Goal: Information Seeking & Learning: Learn about a topic

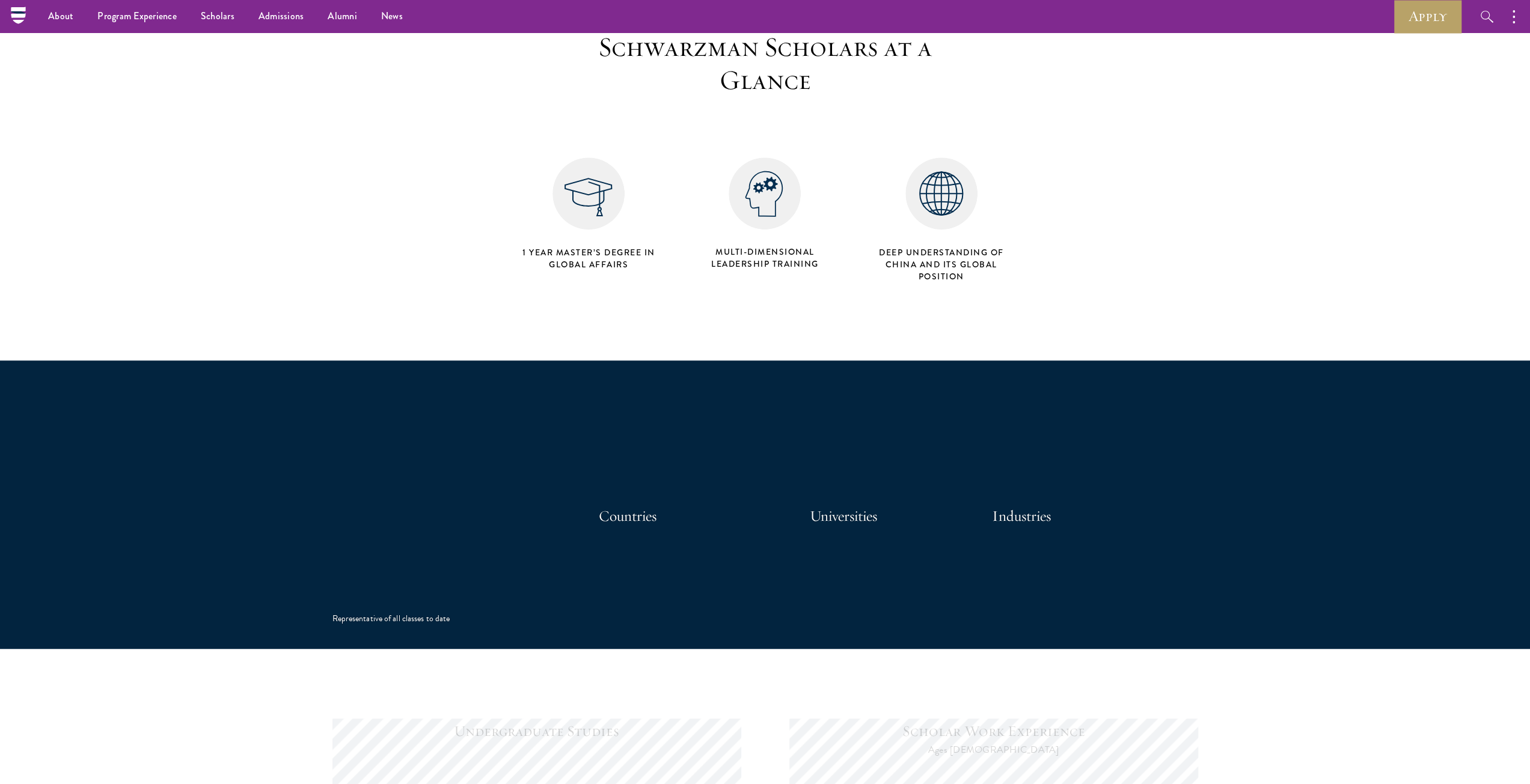
scroll to position [481, 0]
click at [233, 461] on section "At a Glance 104 Countries 459 Universities 25 Industries Representative of all …" at bounding box center [765, 505] width 1530 height 288
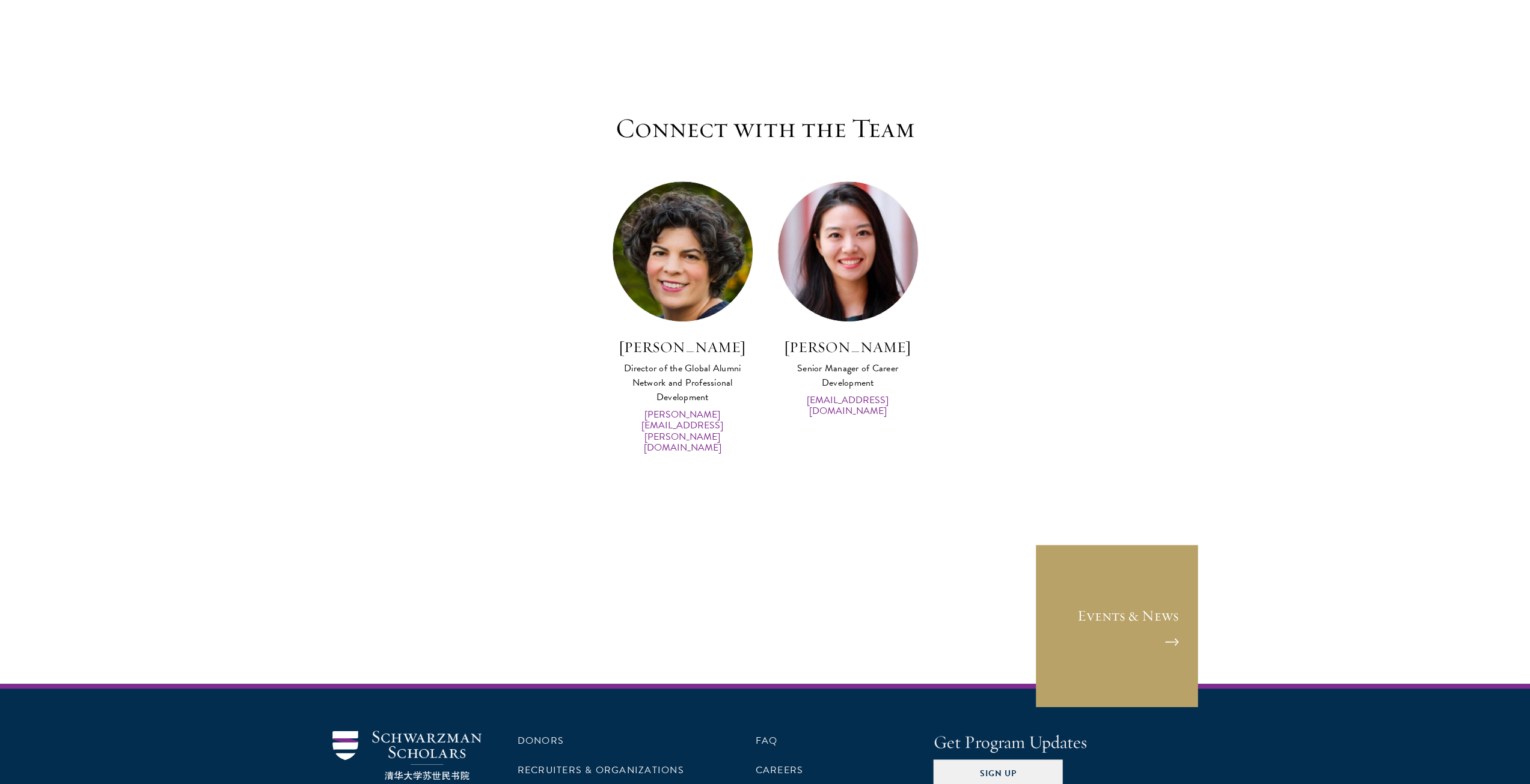
scroll to position [5822, 0]
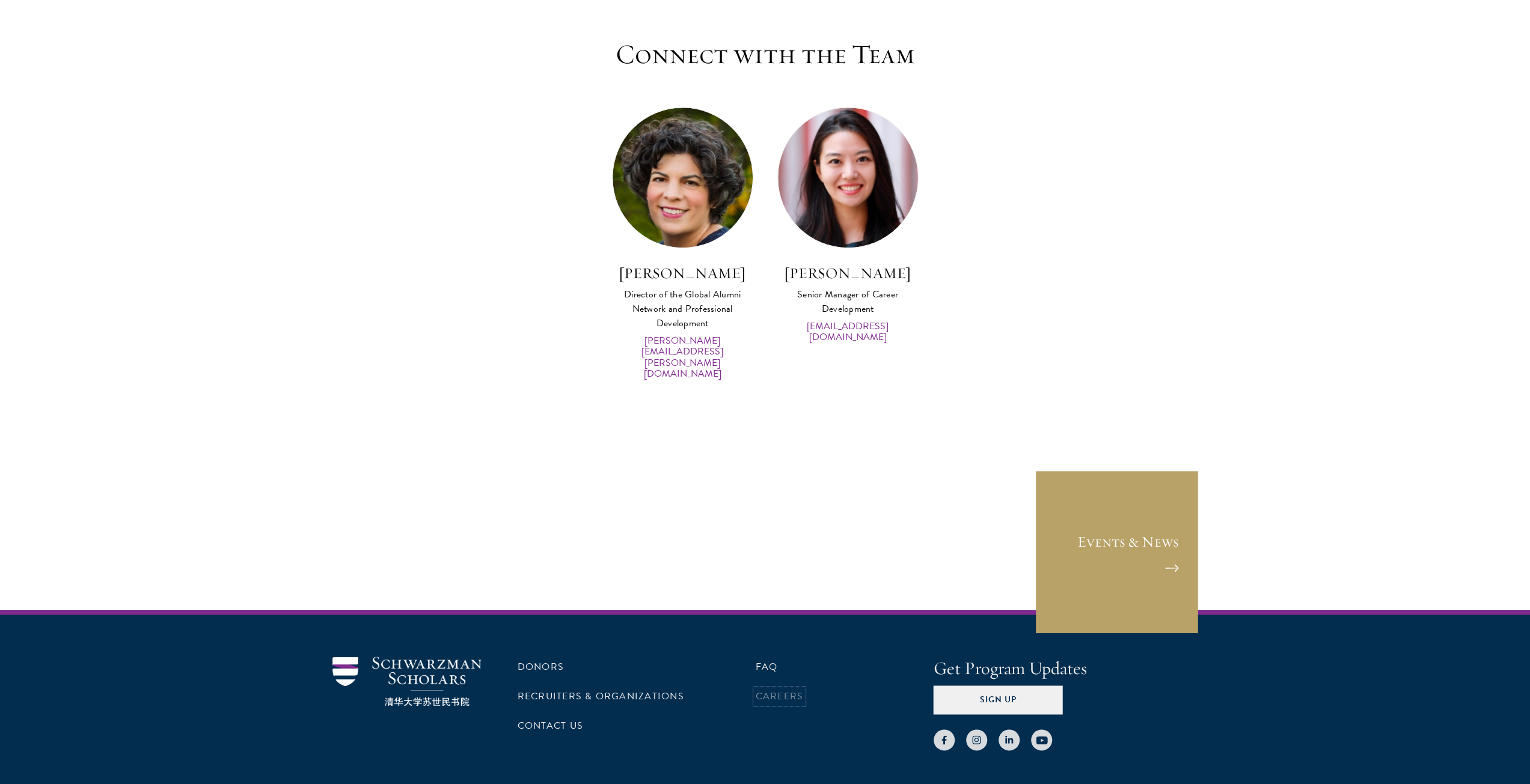
click at [781, 689] on link "Careers" at bounding box center [779, 696] width 48 height 14
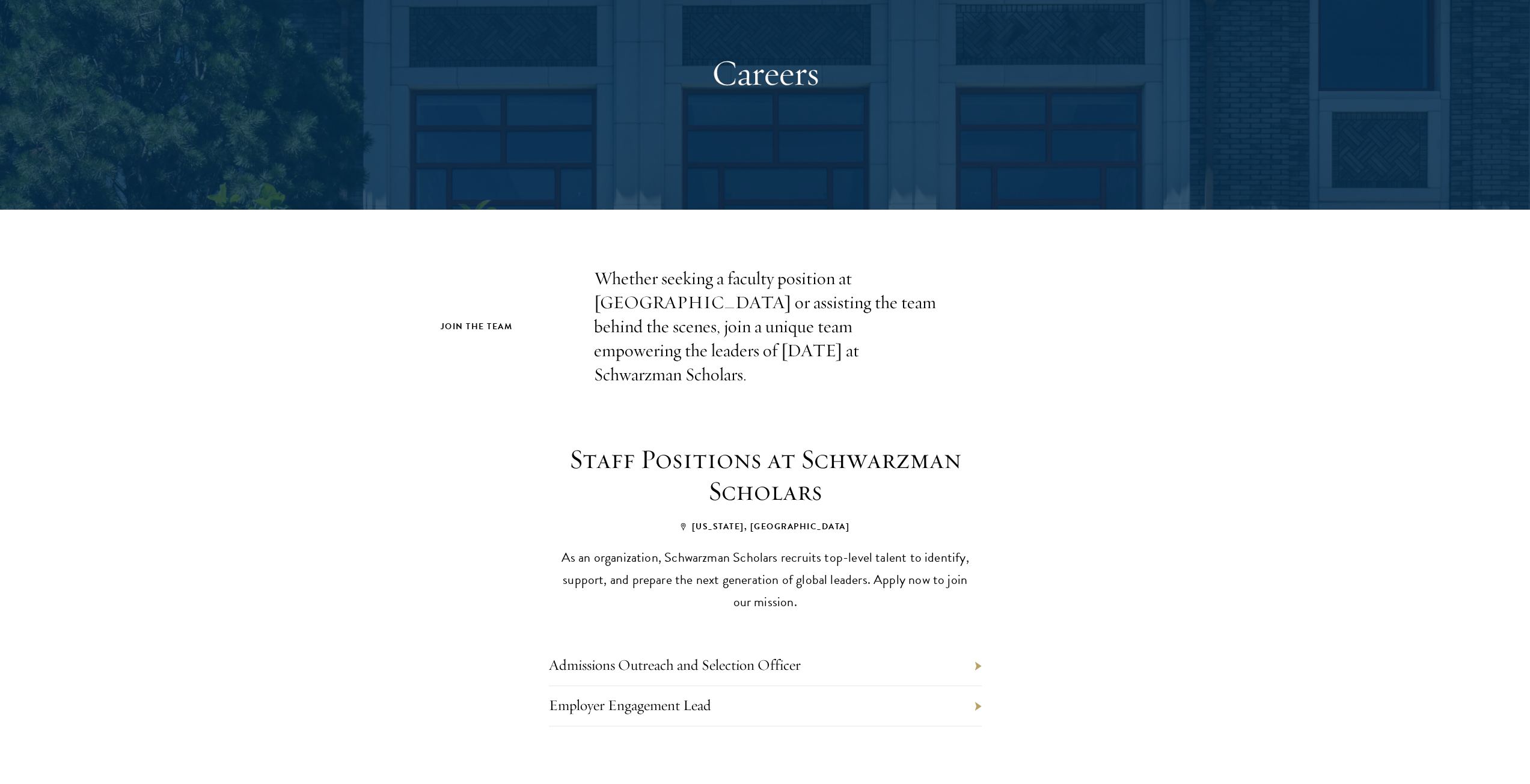
scroll to position [181, 0]
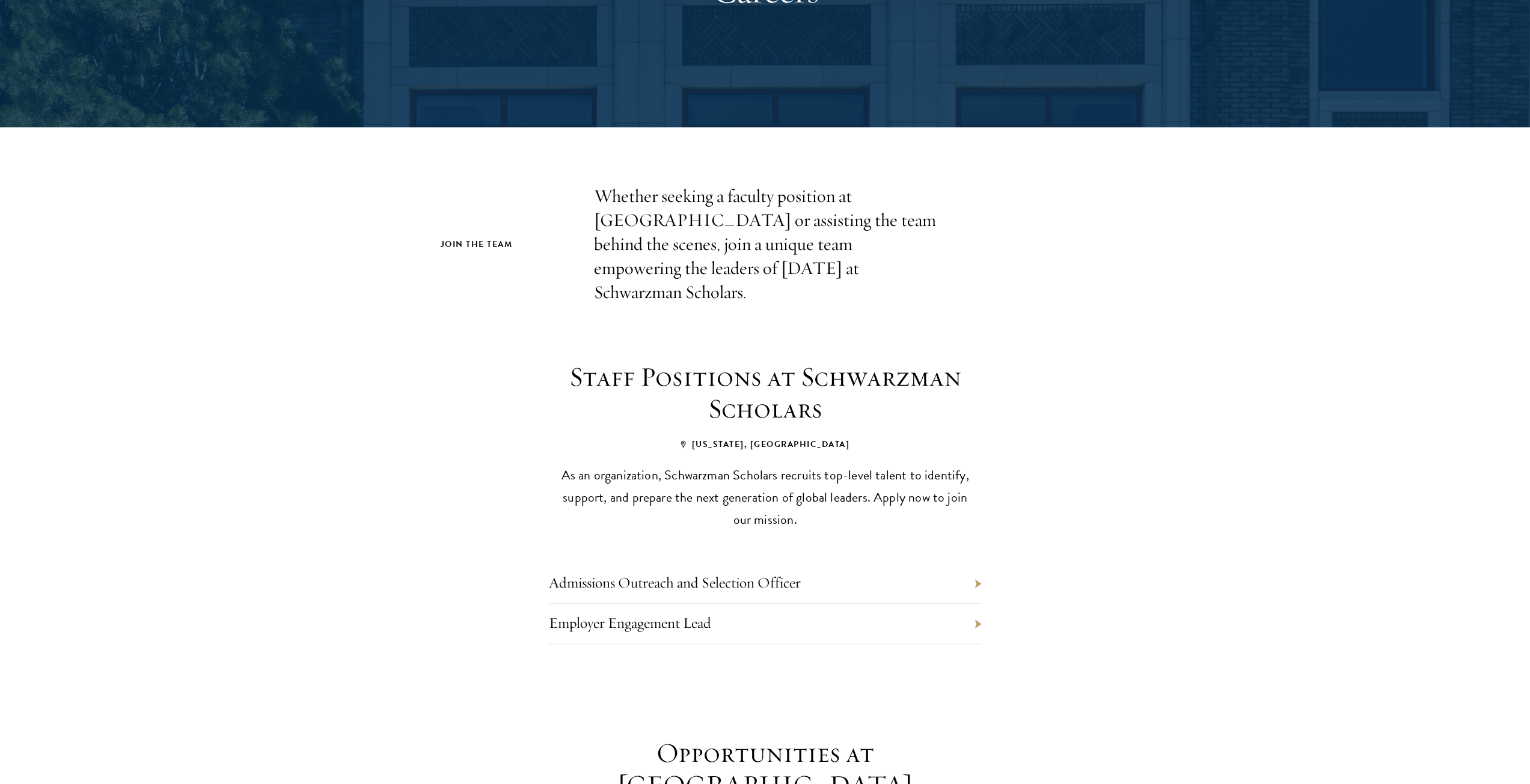
click at [678, 604] on li "Employer Engagement Lead" at bounding box center [765, 624] width 433 height 40
click at [677, 613] on link "Employer Engagement Lead" at bounding box center [630, 623] width 162 height 18
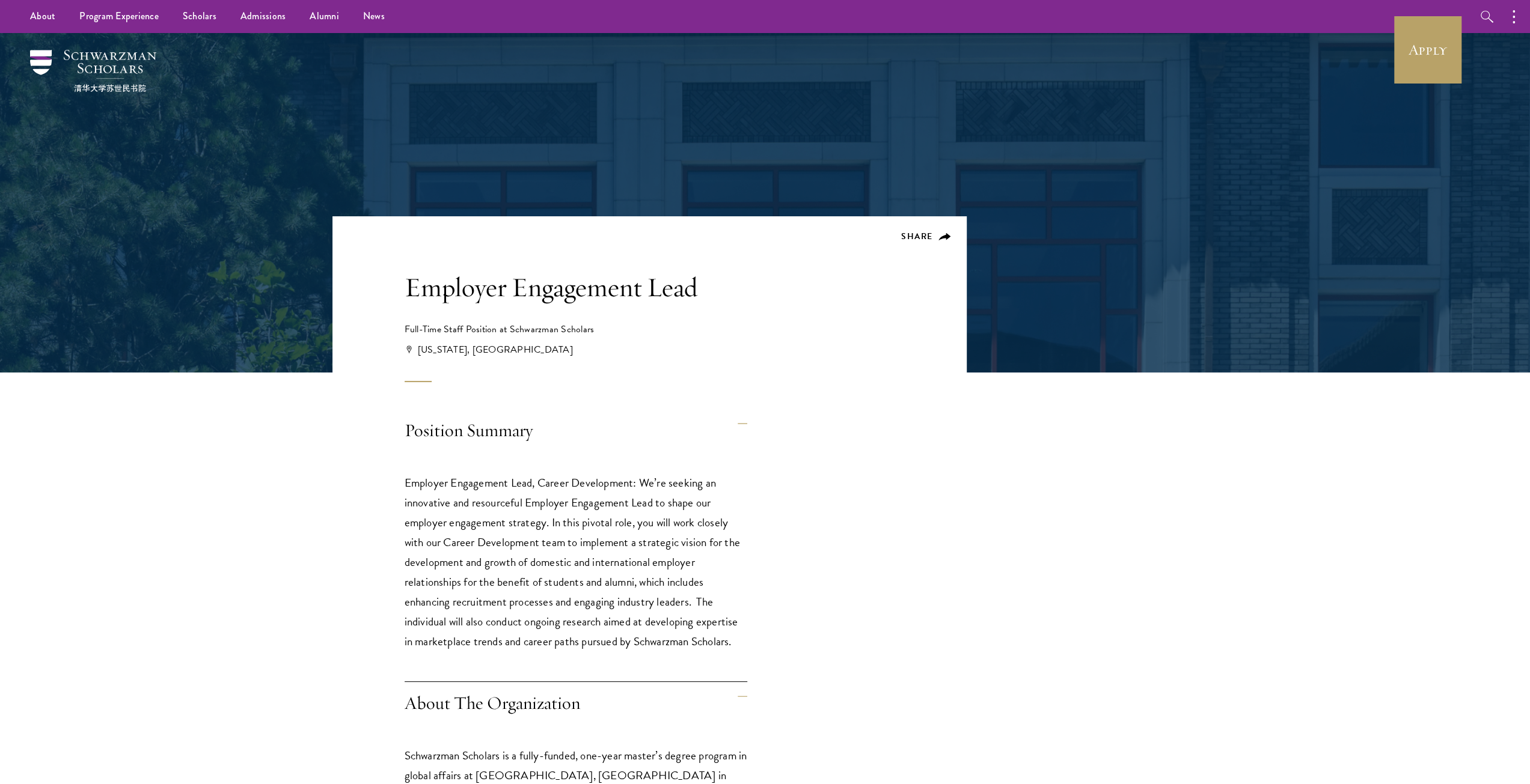
scroll to position [120, 0]
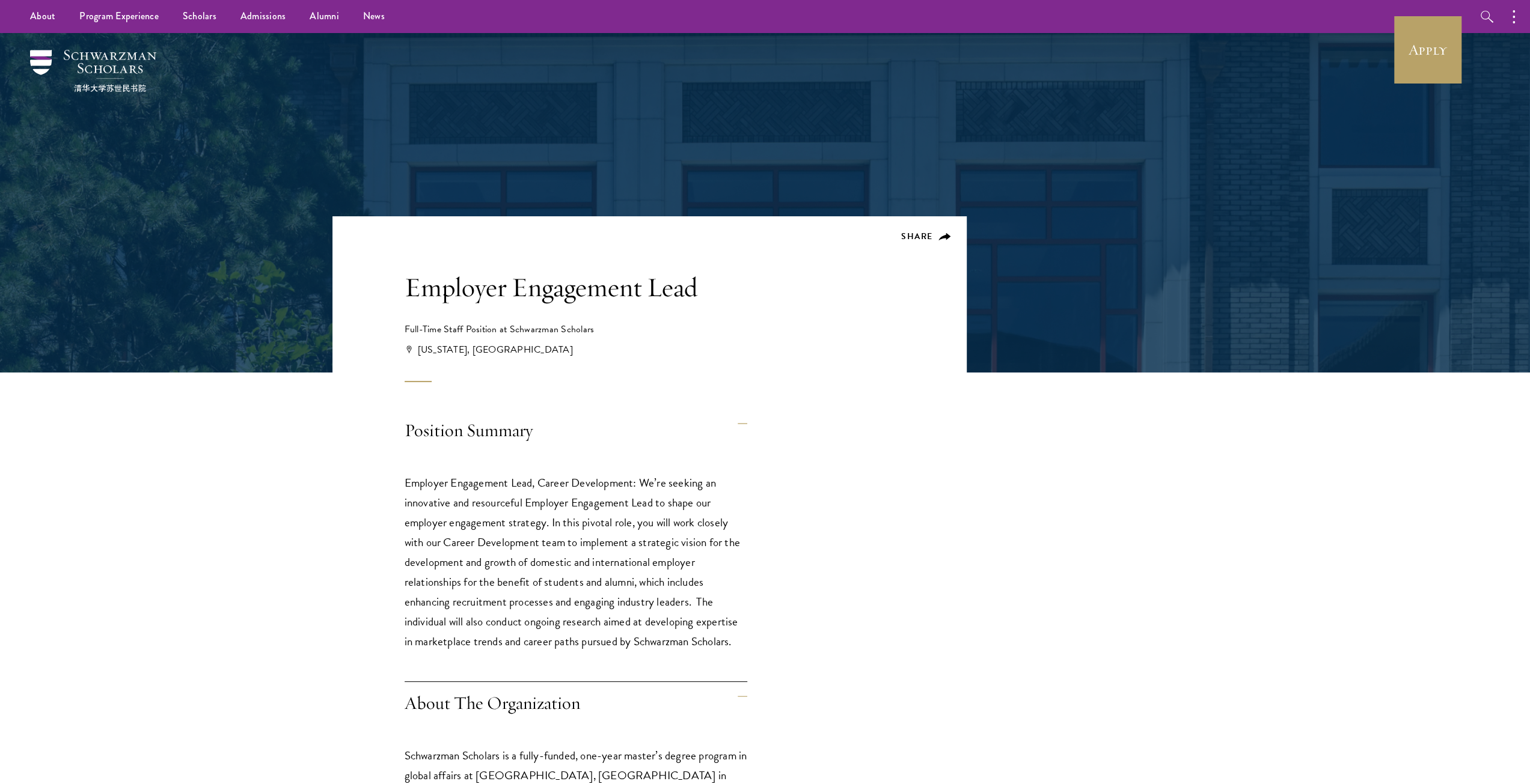
scroll to position [240, 0]
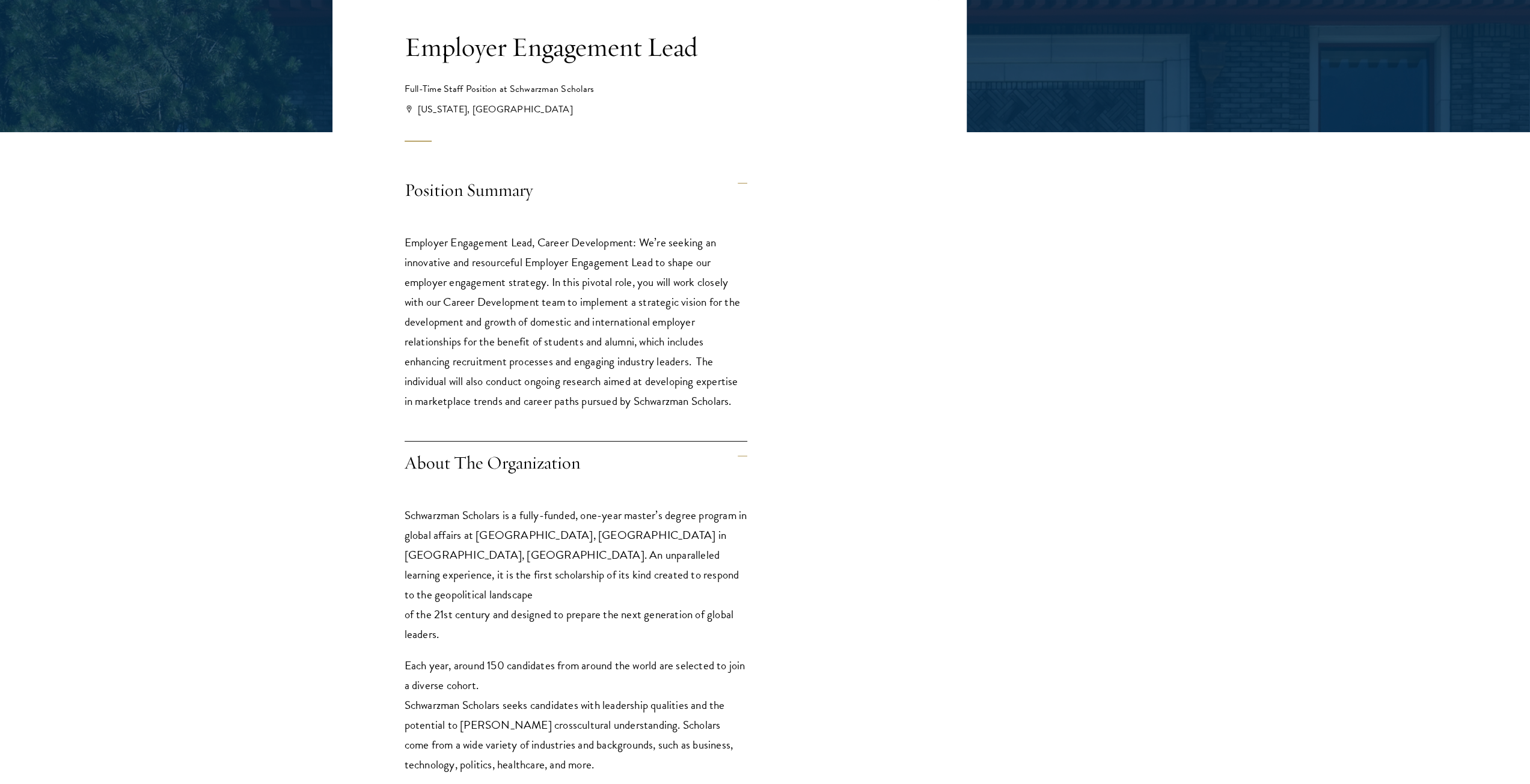
click at [470, 188] on h4 "Position Summary" at bounding box center [576, 192] width 343 height 45
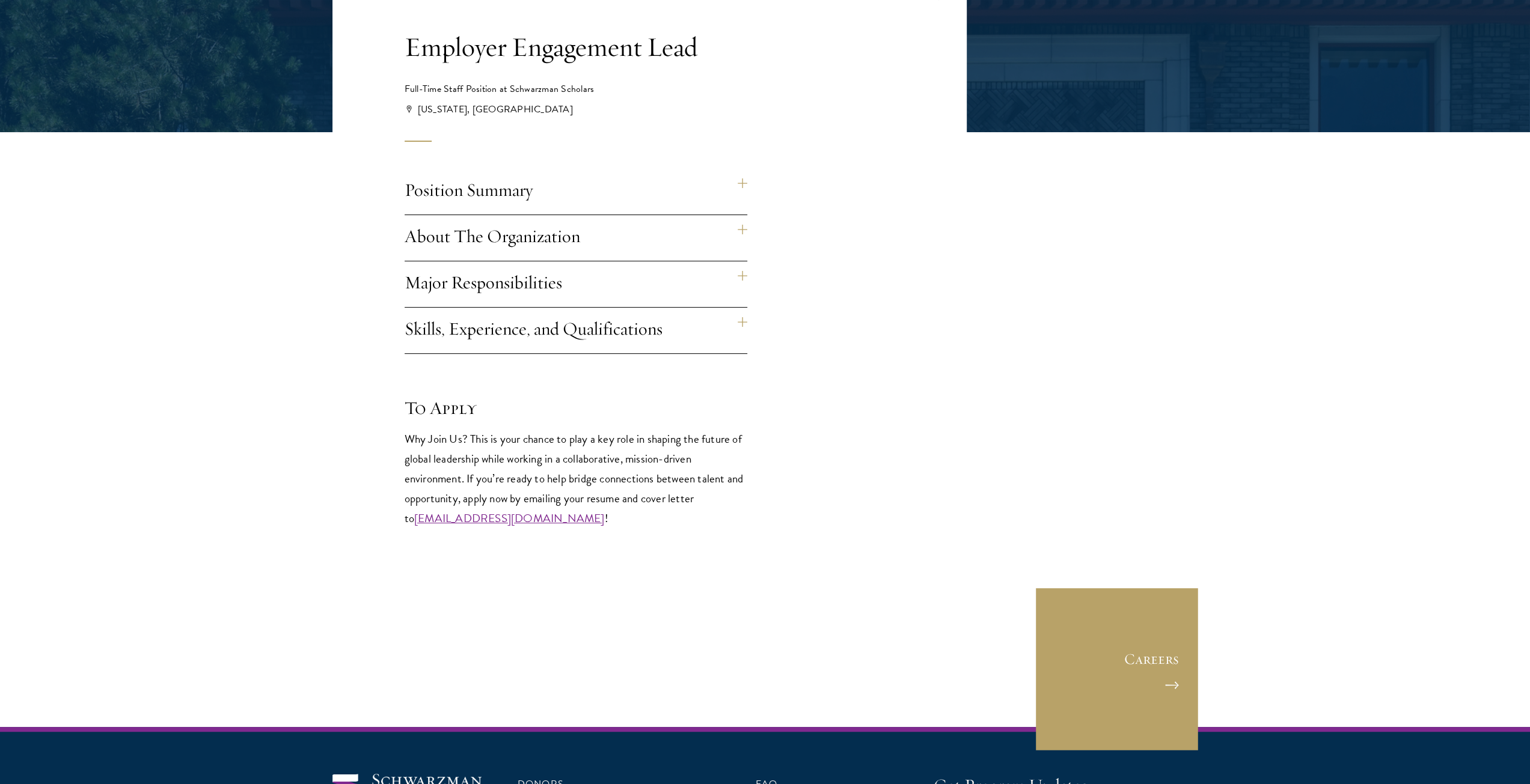
click at [408, 50] on h1 "Employer Engagement Lead" at bounding box center [594, 47] width 379 height 34
click at [498, 176] on h4 "Position Summary" at bounding box center [576, 192] width 343 height 45
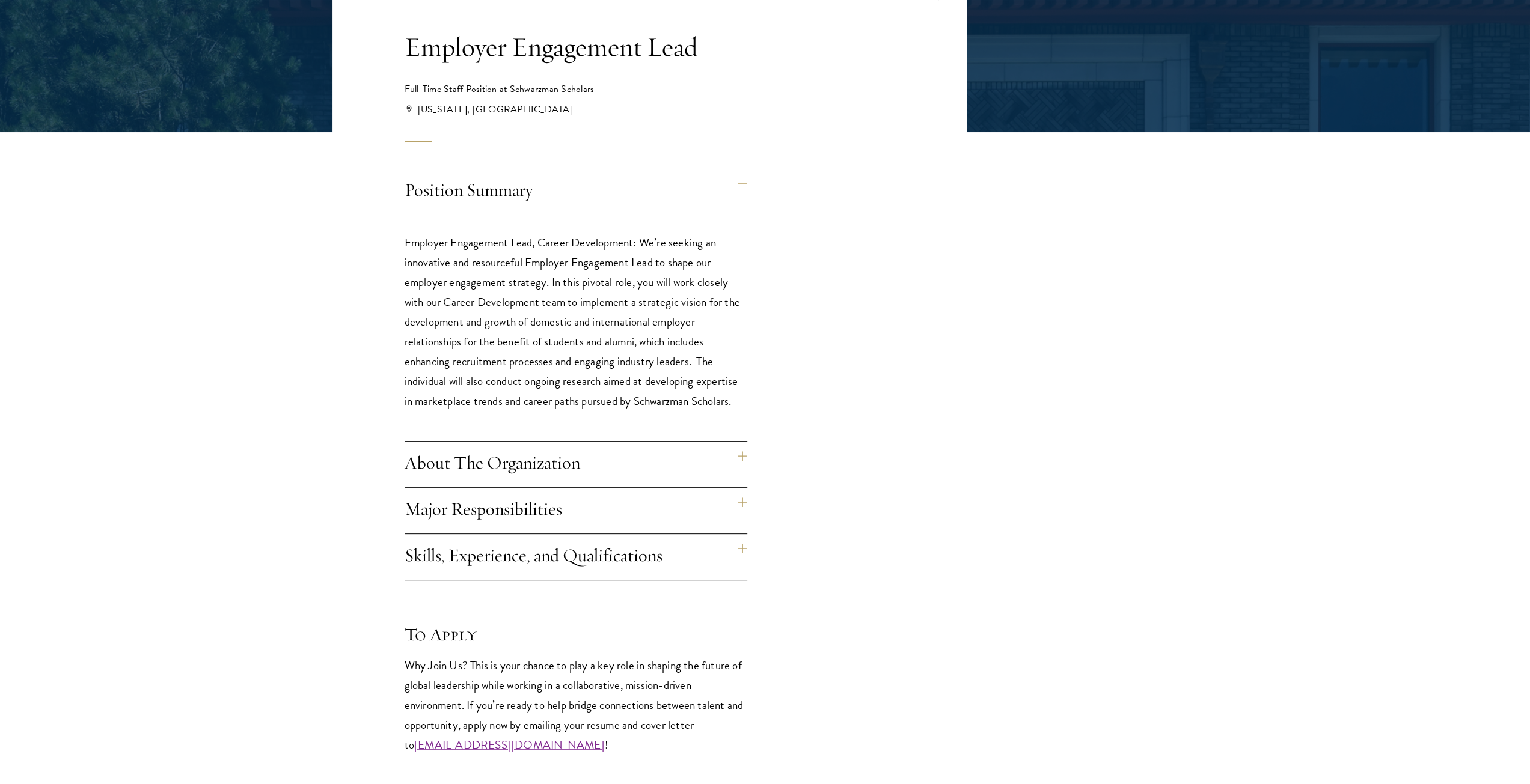
click at [536, 467] on h4 "About The Organization" at bounding box center [576, 465] width 343 height 45
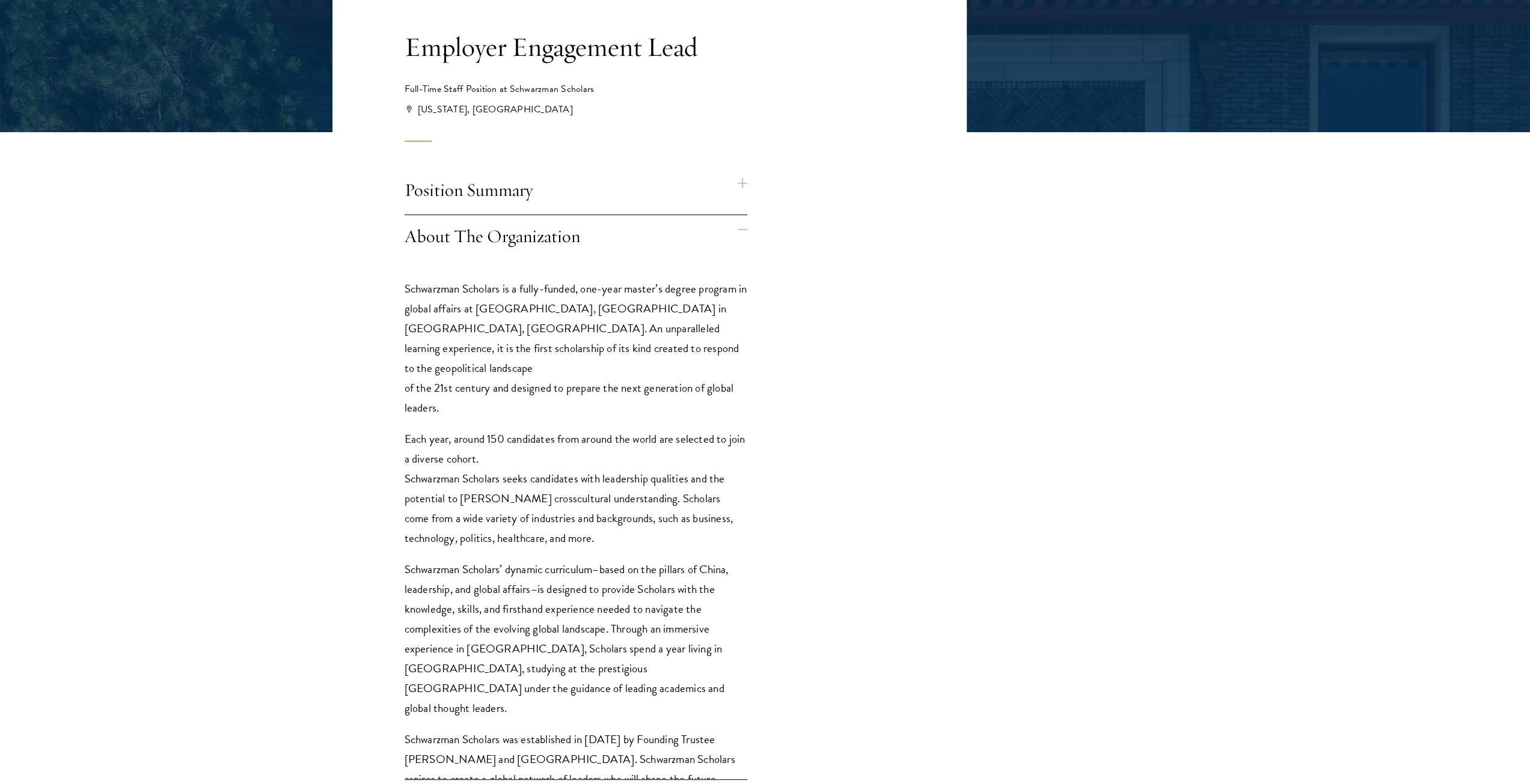
scroll to position [301, 0]
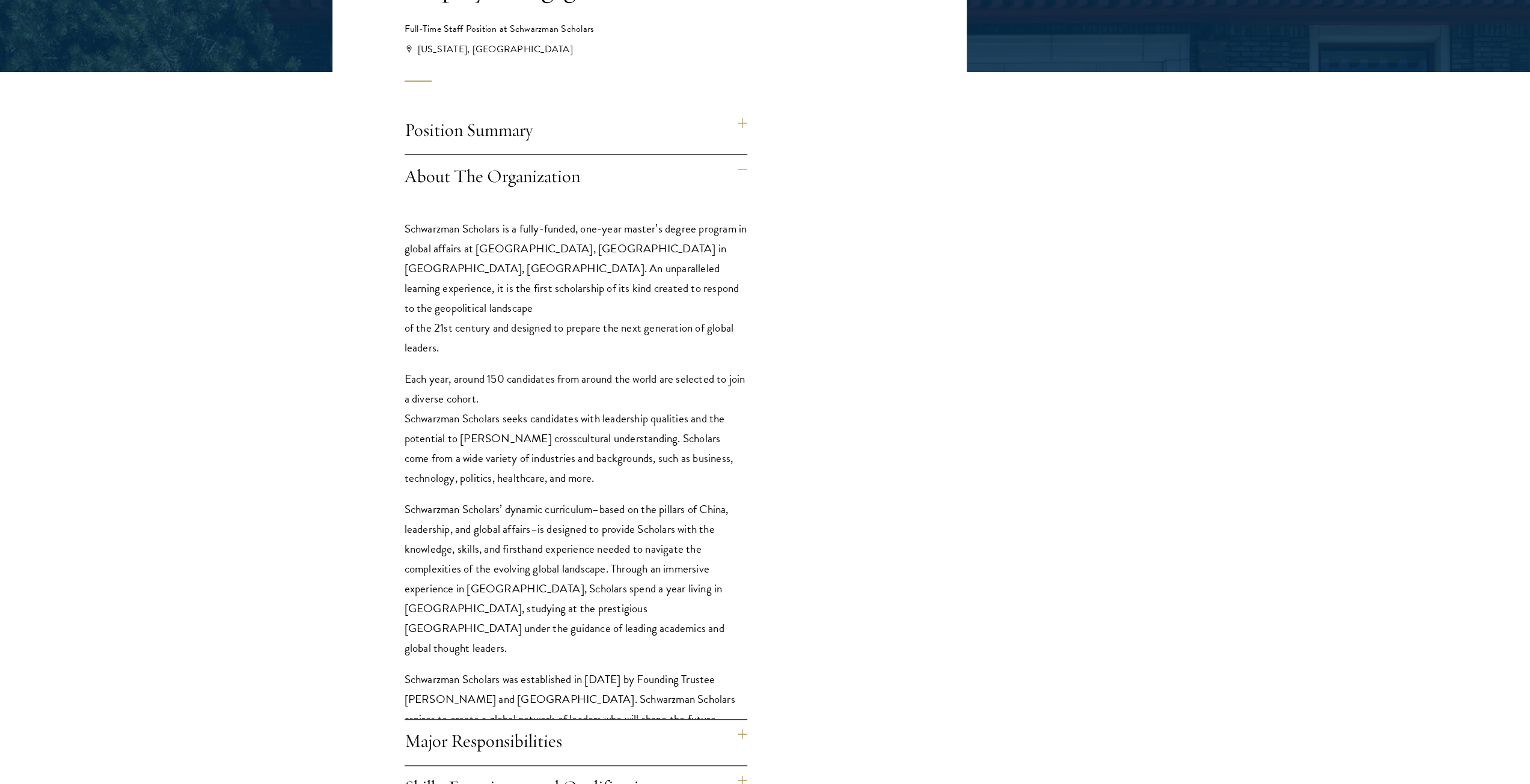
drag, startPoint x: 682, startPoint y: 685, endPoint x: 406, endPoint y: 222, distance: 539.0
click at [406, 222] on div "Schwarzman Scholars is a fully-funded, one-year master’s degree program in glob…" at bounding box center [576, 480] width 343 height 558
copy div "Loremipsum Dolorsit am c adipi-elitse, doe-temp incidi’u labore etdolor ma aliq…"
click at [432, 130] on h4 "Position Summary" at bounding box center [576, 131] width 343 height 45
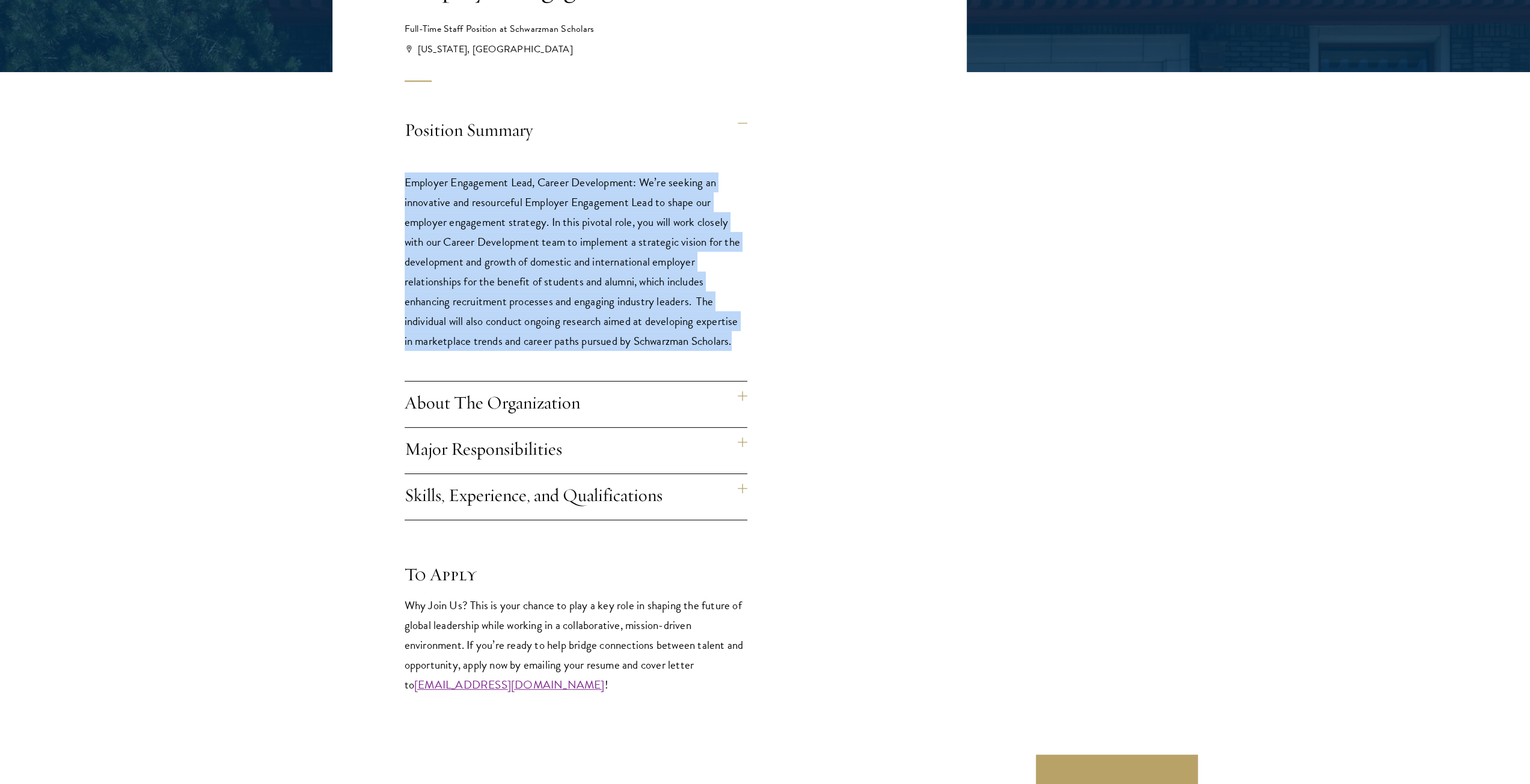
drag, startPoint x: 752, startPoint y: 345, endPoint x: 404, endPoint y: 182, distance: 384.3
click at [404, 182] on div "Position Summary Employer Engagement Lead, Career Development: We’re seeking an…" at bounding box center [650, 401] width 635 height 586
copy p "Employer Engagement Lead, Career Development: We’re seeking an innovative and r…"
click at [508, 285] on p "Employer Engagement Lead, Career Development: We’re seeking an innovative and r…" at bounding box center [576, 261] width 343 height 178
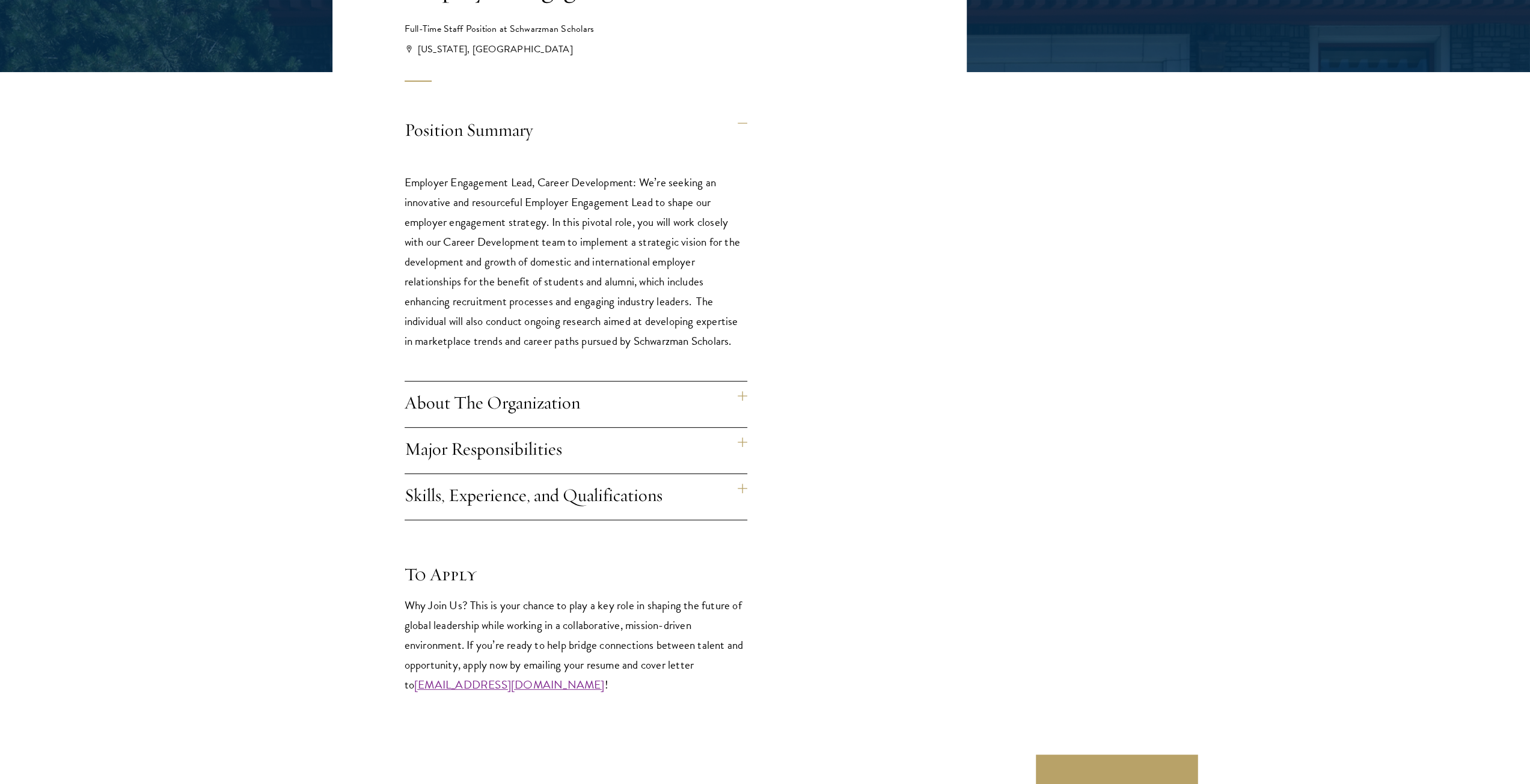
click at [514, 445] on h4 "Major Responsibilities" at bounding box center [576, 450] width 343 height 45
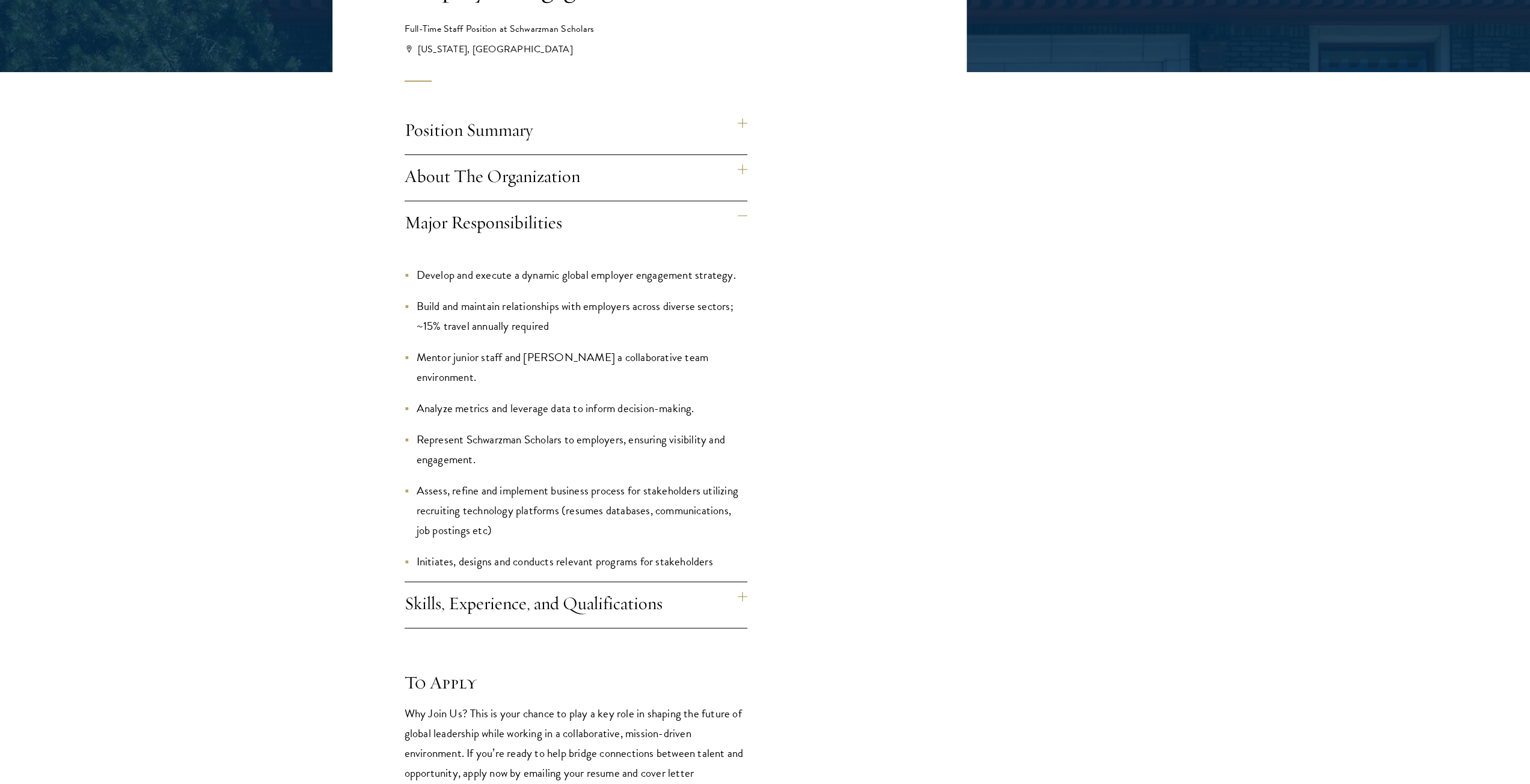
click at [723, 601] on h4 "Skills, Experience, and Qualifications" at bounding box center [576, 605] width 343 height 45
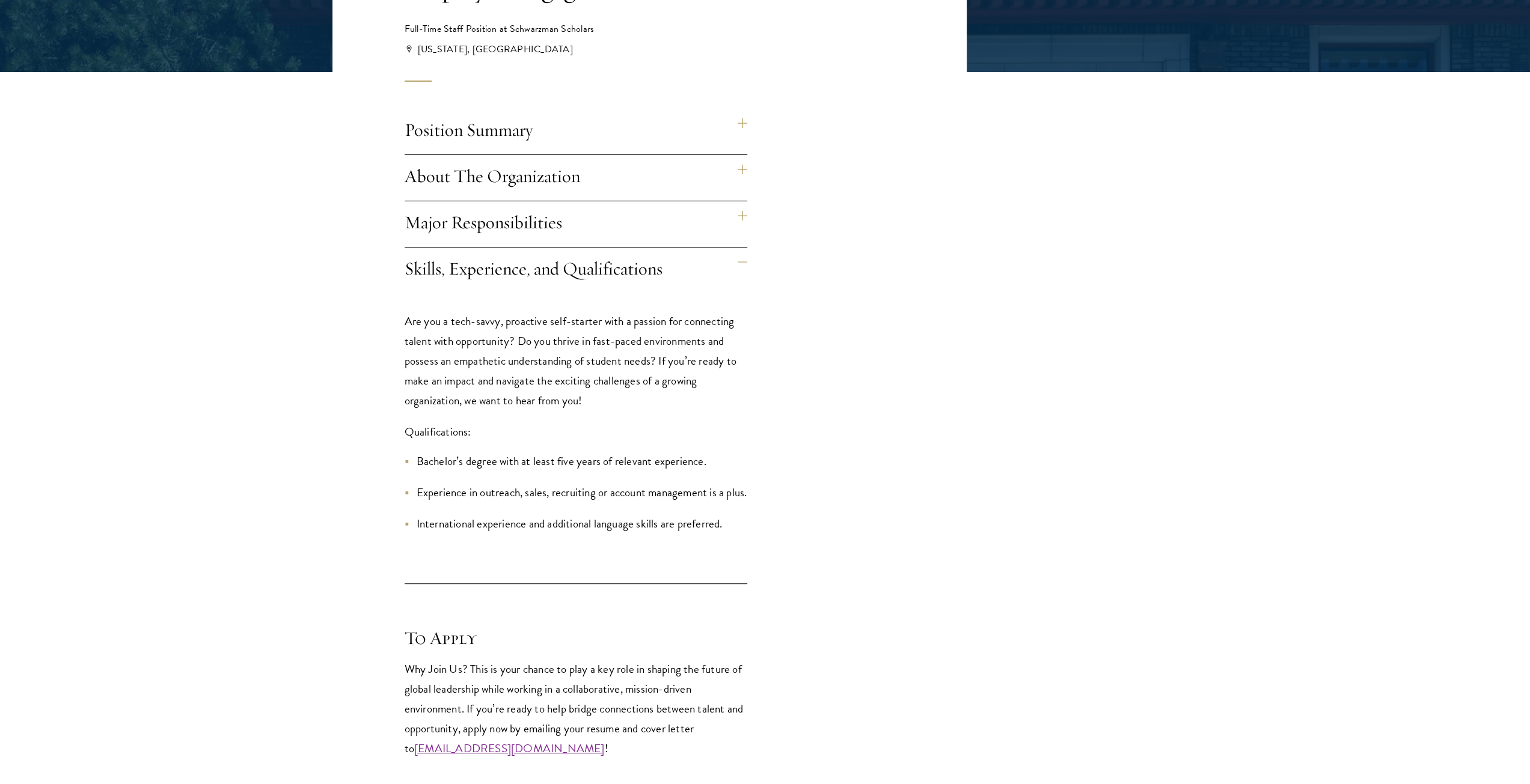
click at [865, 450] on div "Position Summary Employer Engagement Lead, Career Development: We’re seeking an…" at bounding box center [650, 433] width 635 height 650
click at [635, 231] on h4 "Major Responsibilities" at bounding box center [576, 224] width 343 height 45
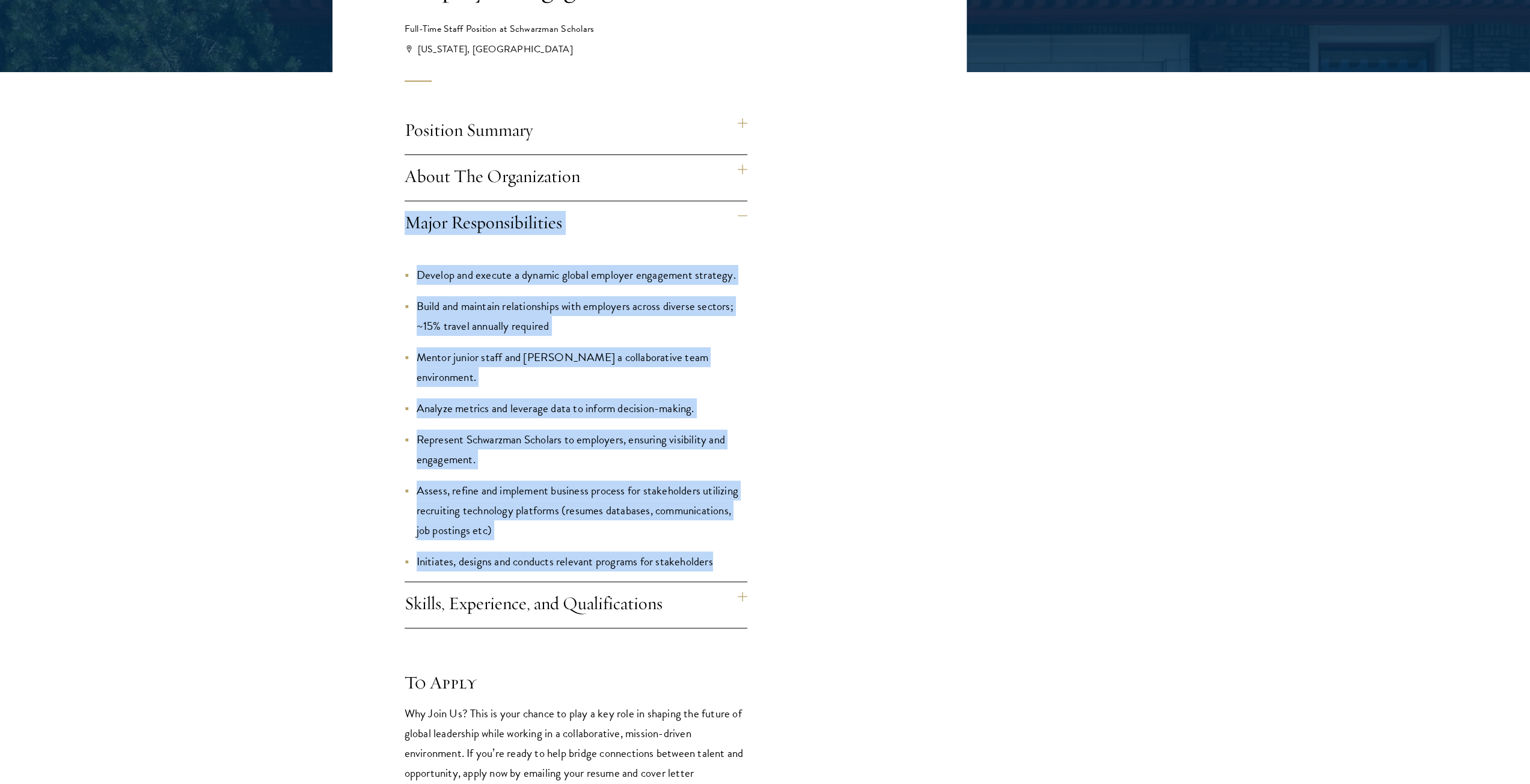
drag, startPoint x: 736, startPoint y: 545, endPoint x: 404, endPoint y: 224, distance: 461.8
click at [404, 224] on div "Major Responsibilities Develop and execute a dynamic global employer engagement…" at bounding box center [576, 392] width 343 height 381
copy div "Major Responsibilities Develop and execute a dynamic global employer engagement…"
